Goal: Transaction & Acquisition: Purchase product/service

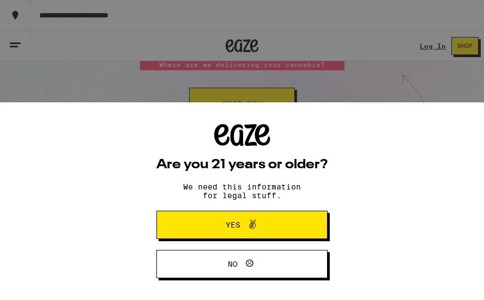
click at [271, 222] on span "Yes" at bounding box center [242, 225] width 83 height 14
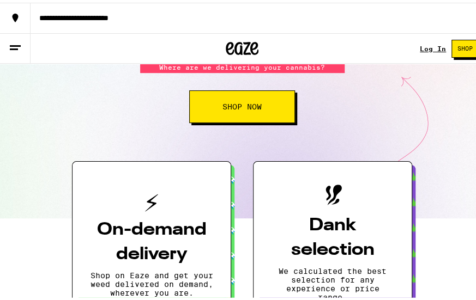
click at [255, 108] on span "Shop Now" at bounding box center [242, 104] width 39 height 8
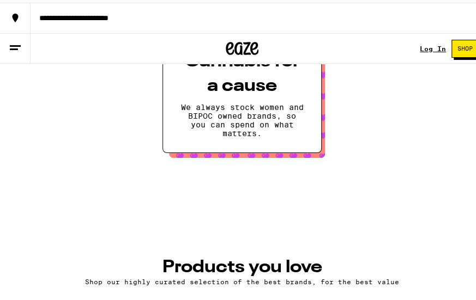
click at [461, 44] on span "Shop" at bounding box center [465, 46] width 15 height 6
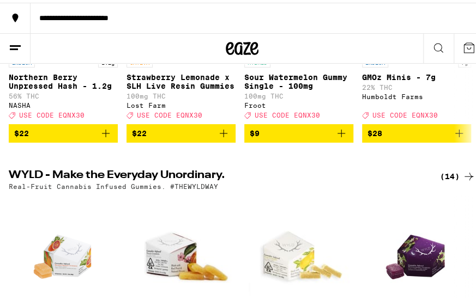
scroll to position [182, 0]
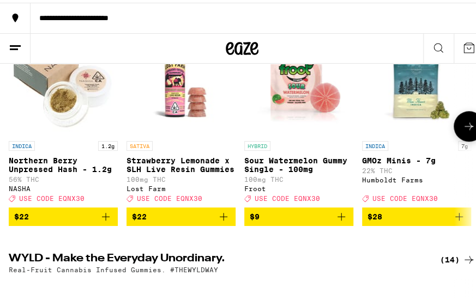
click at [192, 224] on button "$22" at bounding box center [181, 214] width 109 height 19
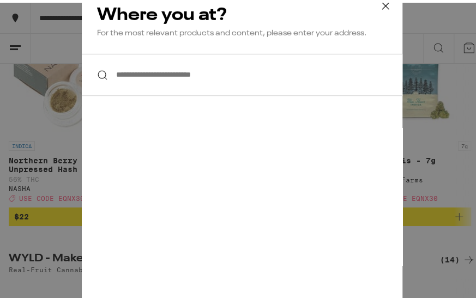
click at [377, 2] on icon at bounding box center [385, 3] width 16 height 16
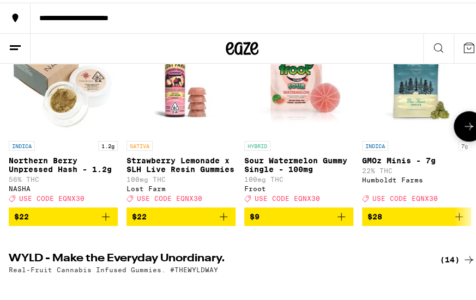
click at [178, 166] on p "Strawberry Lemonade x SLH Live Resin Gummies" at bounding box center [181, 162] width 109 height 17
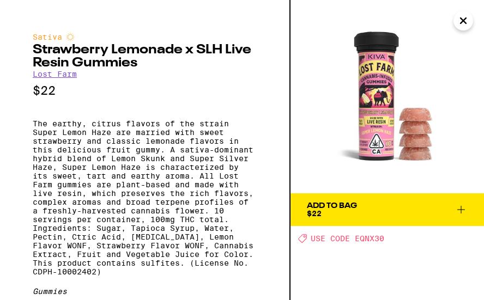
click at [348, 217] on div "Add To Bag $22" at bounding box center [332, 209] width 50 height 15
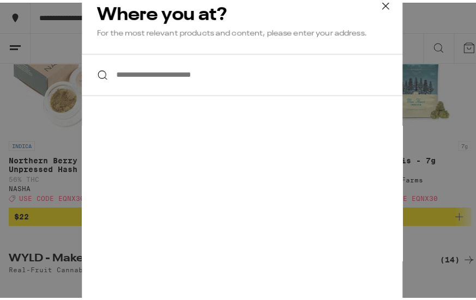
click at [195, 69] on input "**********" at bounding box center [242, 72] width 321 height 42
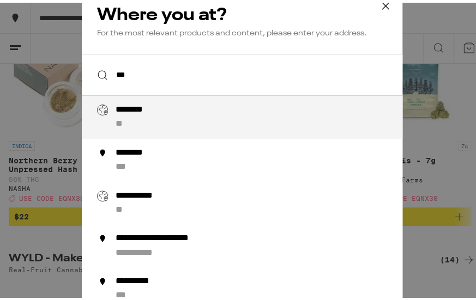
click at [182, 109] on div "******** **" at bounding box center [264, 115] width 297 height 26
type input "**********"
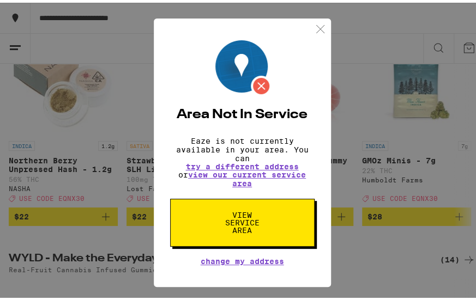
click at [236, 229] on span "View Service Area" at bounding box center [242, 220] width 56 height 23
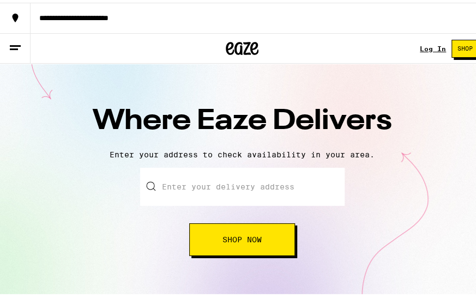
click at [233, 238] on span "Shop Now" at bounding box center [242, 237] width 39 height 8
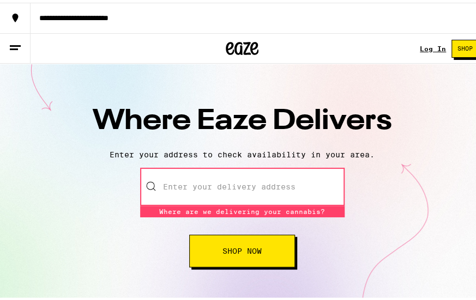
click at [194, 182] on input "text" at bounding box center [242, 184] width 205 height 38
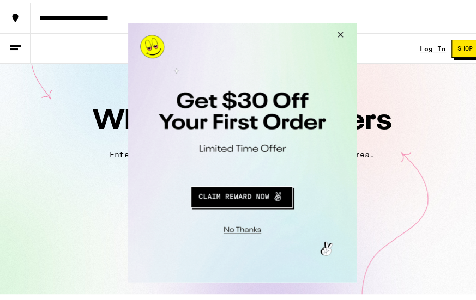
click at [340, 36] on button "Close Modal" at bounding box center [337, 36] width 29 height 26
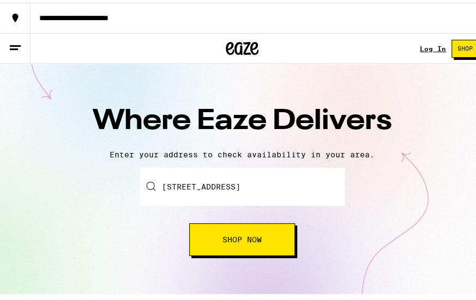
click at [231, 225] on button "Shop Now" at bounding box center [242, 237] width 106 height 33
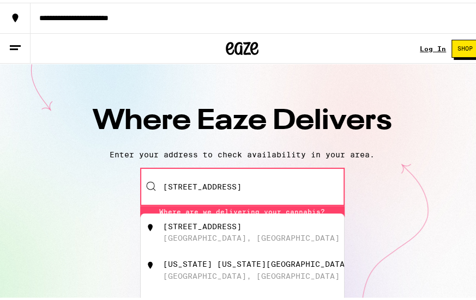
click at [231, 227] on div "[STREET_ADDRESS]" at bounding box center [202, 224] width 79 height 9
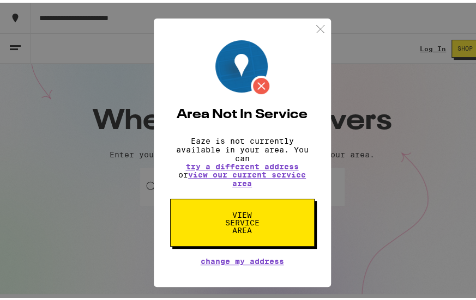
click at [230, 229] on span "View Service Area" at bounding box center [242, 220] width 56 height 23
click at [234, 228] on span "View Service Area" at bounding box center [242, 220] width 56 height 23
click at [235, 228] on span "View Service Area" at bounding box center [242, 220] width 56 height 23
click at [237, 226] on span "View Service Area" at bounding box center [242, 220] width 56 height 23
click at [318, 20] on img at bounding box center [321, 27] width 14 height 14
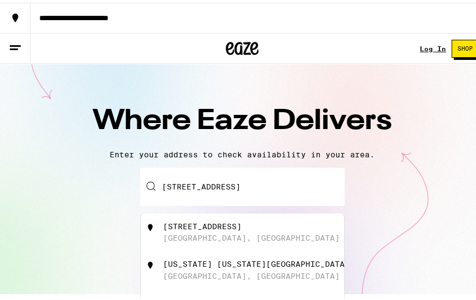
click at [185, 202] on input "[STREET_ADDRESS]" at bounding box center [242, 184] width 205 height 38
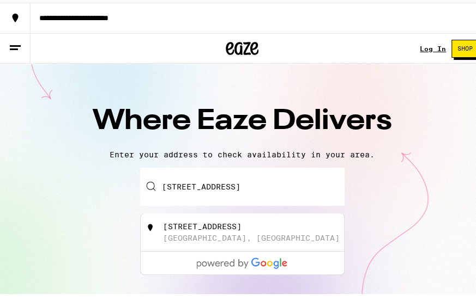
click at [202, 190] on input "[STREET_ADDRESS]" at bounding box center [242, 184] width 205 height 38
click at [210, 185] on input "[GEOGRAPHIC_DATA], [GEOGRAPHIC_DATA]" at bounding box center [242, 184] width 205 height 38
click at [213, 185] on input "37as [PERSON_NAME], [GEOGRAPHIC_DATA], [GEOGRAPHIC_DATA]" at bounding box center [242, 184] width 205 height 38
click at [213, 185] on input "37as BardVegas, [GEOGRAPHIC_DATA]" at bounding box center [242, 184] width 205 height 38
type input "37as BVegas, [GEOGRAPHIC_DATA]"
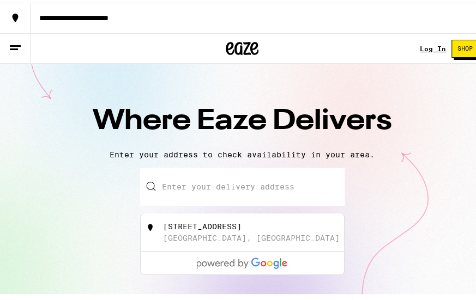
click at [213, 185] on input "text" at bounding box center [242, 184] width 205 height 38
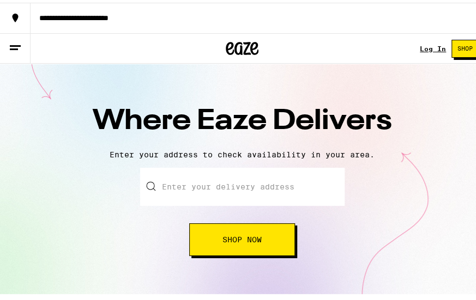
click at [213, 185] on input "text" at bounding box center [242, 184] width 205 height 38
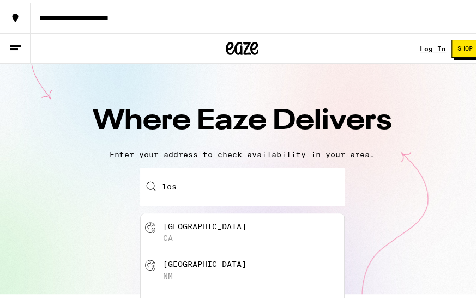
click at [183, 233] on div "[GEOGRAPHIC_DATA] [GEOGRAPHIC_DATA]" at bounding box center [260, 230] width 195 height 21
type input "[GEOGRAPHIC_DATA], [GEOGRAPHIC_DATA]"
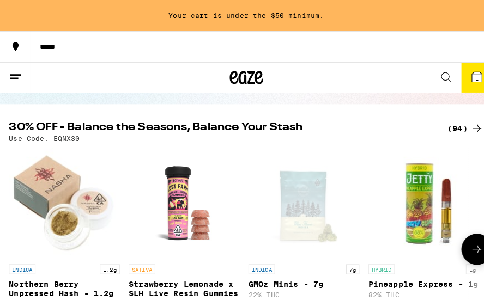
scroll to position [273, 0]
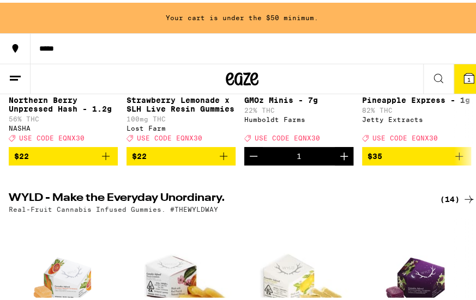
drag, startPoint x: 456, startPoint y: 166, endPoint x: 143, endPoint y: 178, distance: 313.3
click at [453, 160] on icon "Add to bag" at bounding box center [459, 153] width 13 height 13
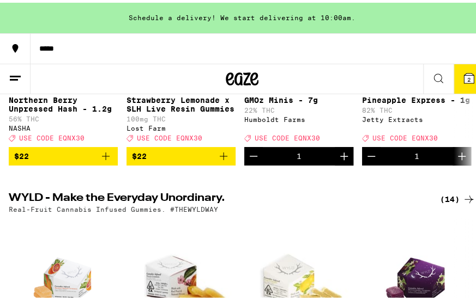
drag, startPoint x: 172, startPoint y: 159, endPoint x: 55, endPoint y: 165, distance: 118.0
click at [172, 159] on span "$22" at bounding box center [181, 153] width 98 height 13
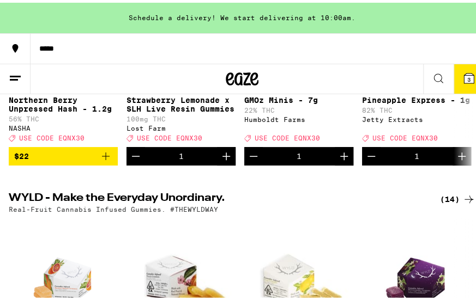
click at [55, 160] on span "$22" at bounding box center [63, 153] width 98 height 13
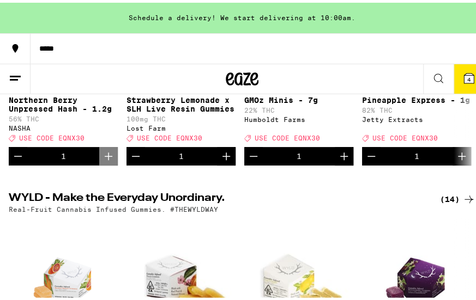
click at [462, 69] on icon at bounding box center [468, 75] width 13 height 13
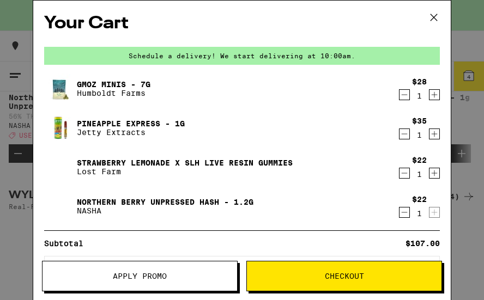
click at [366, 275] on span "Checkout" at bounding box center [344, 277] width 195 height 8
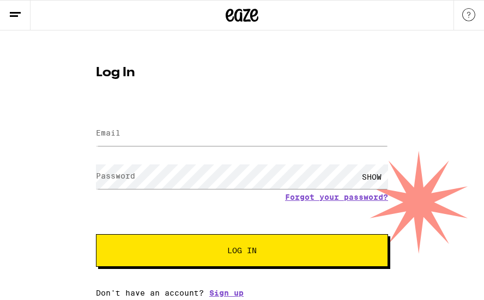
click at [189, 119] on div at bounding box center [242, 134] width 292 height 32
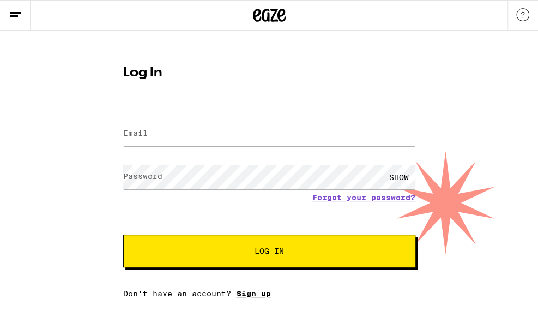
click at [259, 291] on link "Sign up" at bounding box center [254, 293] width 34 height 9
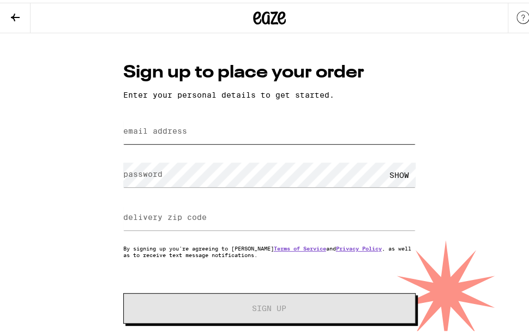
click at [187, 128] on input "email address" at bounding box center [269, 129] width 292 height 25
type input "[EMAIL_ADDRESS][DOMAIN_NAME]"
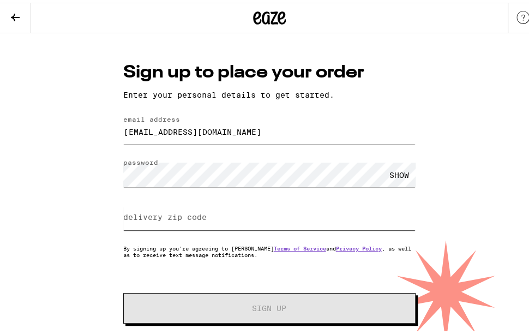
click at [171, 224] on input "delivery zip code" at bounding box center [269, 215] width 292 height 25
click at [202, 214] on input "delivery zip code" at bounding box center [269, 215] width 292 height 25
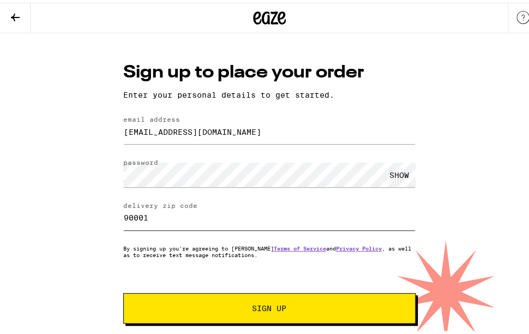
type input "90001"
click at [221, 300] on span "Sign Up" at bounding box center [269, 306] width 217 height 8
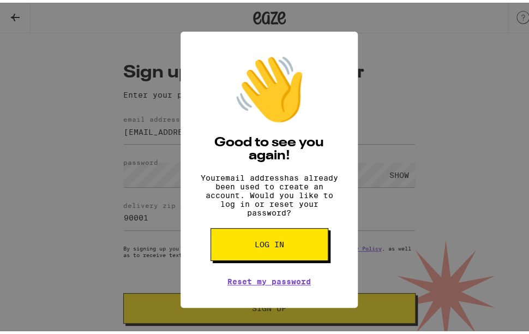
click at [259, 256] on button "Log in" at bounding box center [270, 241] width 118 height 33
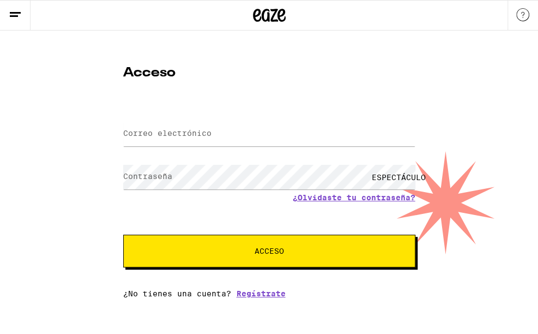
click at [270, 298] on html "Acceso Correo electrónico Correo electrónico Contraseña Contraseña ESPECTÁCULO …" at bounding box center [269, 149] width 538 height 298
click at [270, 296] on font "Regístrate" at bounding box center [261, 293] width 49 height 9
drag, startPoint x: 218, startPoint y: 147, endPoint x: 206, endPoint y: 135, distance: 17.0
click at [218, 147] on form "Correo electrónico Correo electrónico Contraseña Contraseña ESPECTÁCULO ¿Olvida…" at bounding box center [269, 187] width 292 height 160
click at [203, 134] on font "Correo electrónico" at bounding box center [167, 133] width 88 height 9
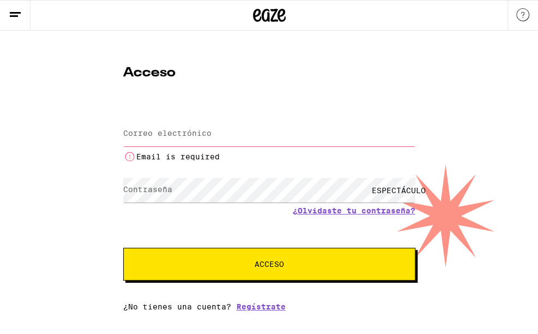
click at [203, 134] on font "Correo electrónico" at bounding box center [167, 133] width 88 height 9
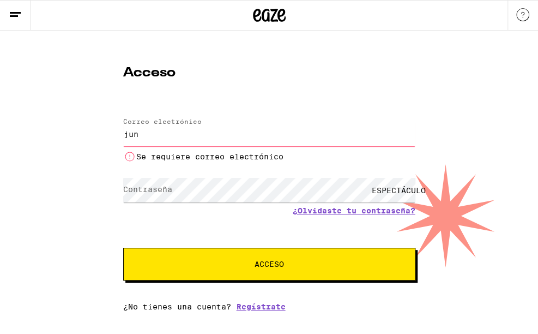
type input "[EMAIL_ADDRESS][DOMAIN_NAME]"
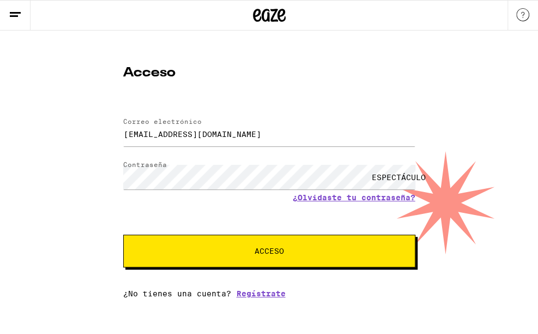
click at [194, 245] on button "Acceso" at bounding box center [269, 251] width 292 height 33
